Goal: Navigation & Orientation: Find specific page/section

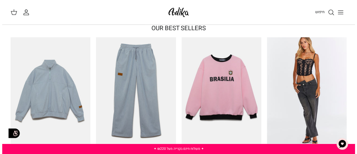
scroll to position [95, 0]
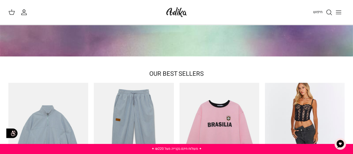
click at [346, 10] on div "חיפוש החשבון שלי חיפוש" at bounding box center [176, 12] width 353 height 25
click at [344, 10] on button "Toggle menu" at bounding box center [338, 12] width 12 height 12
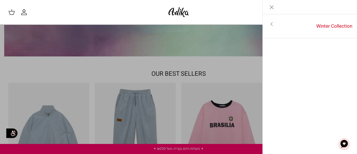
click at [275, 28] on link "Toggle menu" at bounding box center [272, 24] width 18 height 13
click at [343, 32] on li "לכל הפריטים" at bounding box center [310, 28] width 95 height 20
click at [337, 27] on link "לכל הפריטים" at bounding box center [310, 25] width 89 height 14
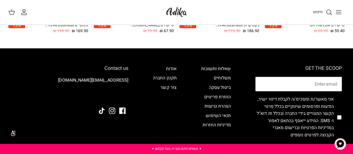
scroll to position [761, 0]
